Goal: Transaction & Acquisition: Purchase product/service

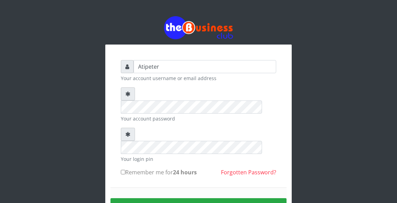
click at [122, 170] on input "Remember me for 24 hours" at bounding box center [123, 172] width 4 height 4
checkbox input "true"
click at [150, 198] on button "Sign in" at bounding box center [198, 207] width 176 height 18
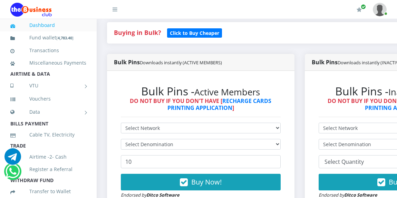
scroll to position [166, 0]
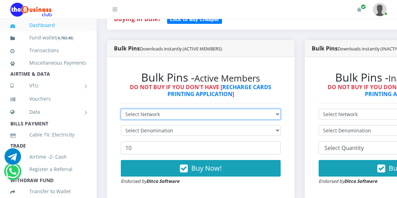
click at [139, 113] on select "Select Network MTN Globacom 9Mobile Airtel" at bounding box center [201, 114] width 160 height 11
select select "Glo"
click at [121, 110] on select "Select Network MTN Globacom 9Mobile Airtel" at bounding box center [201, 114] width 160 height 11
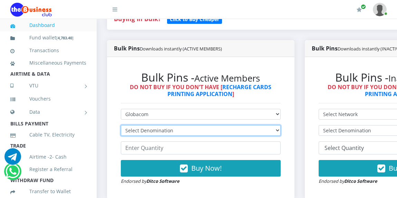
click at [144, 132] on select "Select Denomination Glo NGN100 - ₦96.45 Glo NGN200 - ₦192.90 Glo NGN500 - ₦482.…" at bounding box center [201, 130] width 160 height 11
select select "192.9-200"
click at [121, 126] on select "Select Denomination Glo NGN100 - ₦96.45 Glo NGN200 - ₦192.90 Glo NGN500 - ₦482.…" at bounding box center [201, 130] width 160 height 11
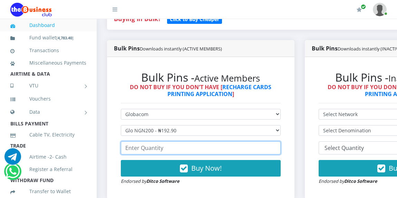
click at [145, 150] on input "number" at bounding box center [201, 147] width 160 height 13
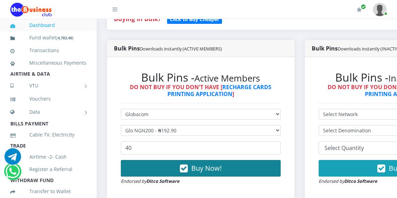
click at [196, 168] on span "Buy Now!" at bounding box center [206, 167] width 30 height 9
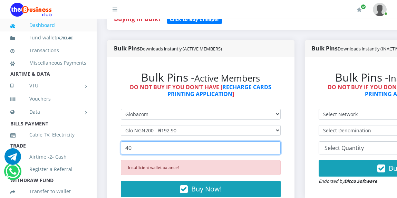
click at [157, 149] on input "40" at bounding box center [201, 147] width 160 height 13
type input "4"
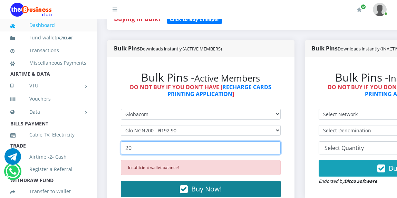
type input "20"
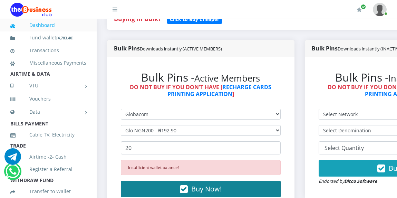
click at [207, 186] on span "Buy Now!" at bounding box center [206, 188] width 30 height 9
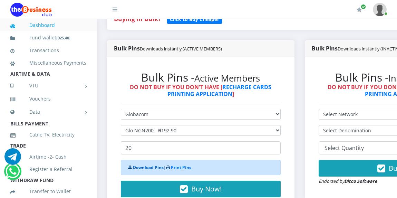
click at [146, 169] on link "Download Pins" at bounding box center [148, 167] width 31 height 6
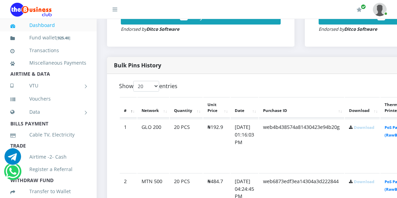
click at [372, 127] on link "Download" at bounding box center [364, 127] width 20 height 5
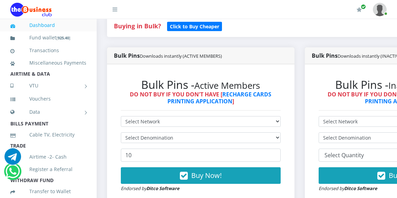
scroll to position [78, 0]
